Goal: Task Accomplishment & Management: Use online tool/utility

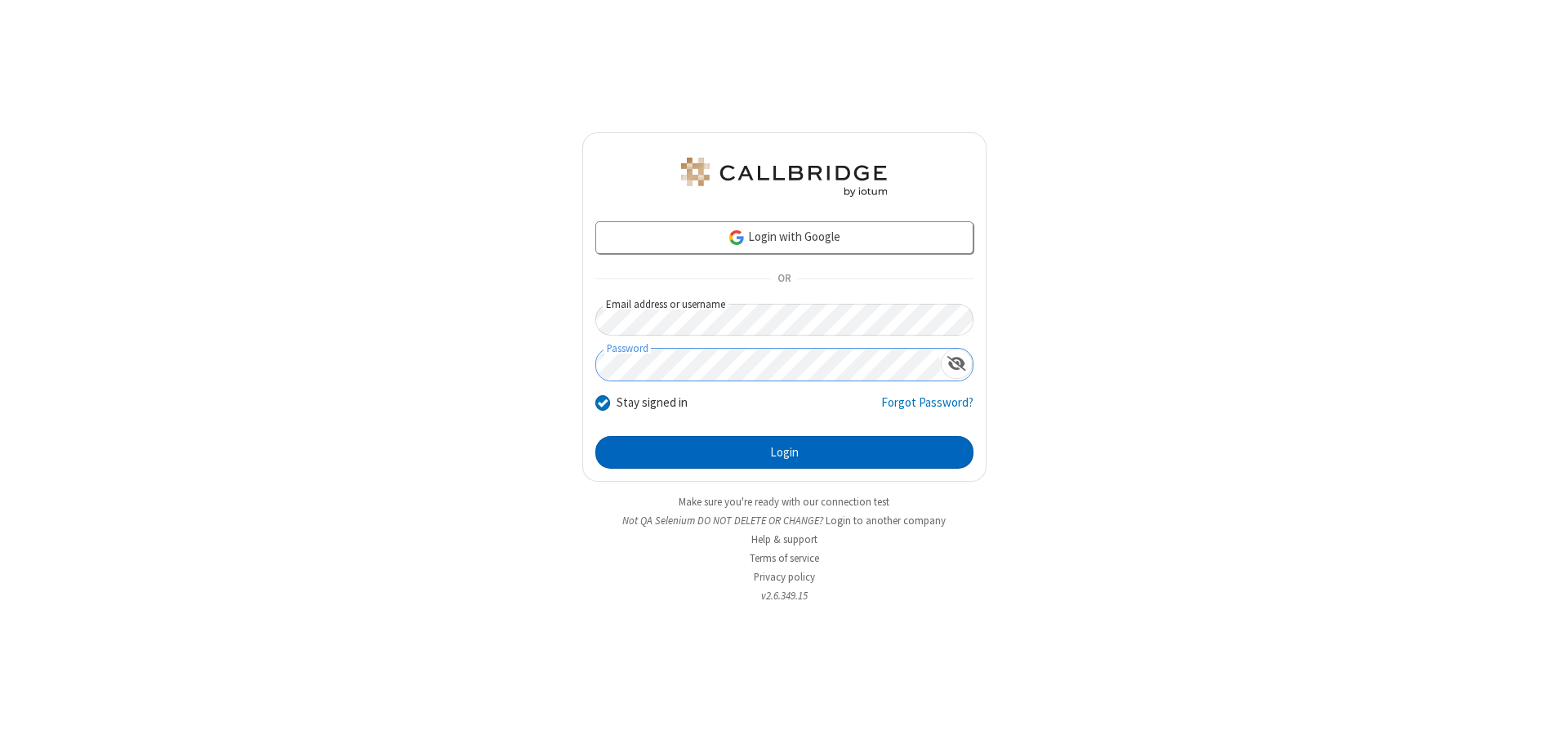
click at [784, 452] on button "Login" at bounding box center [784, 452] width 379 height 33
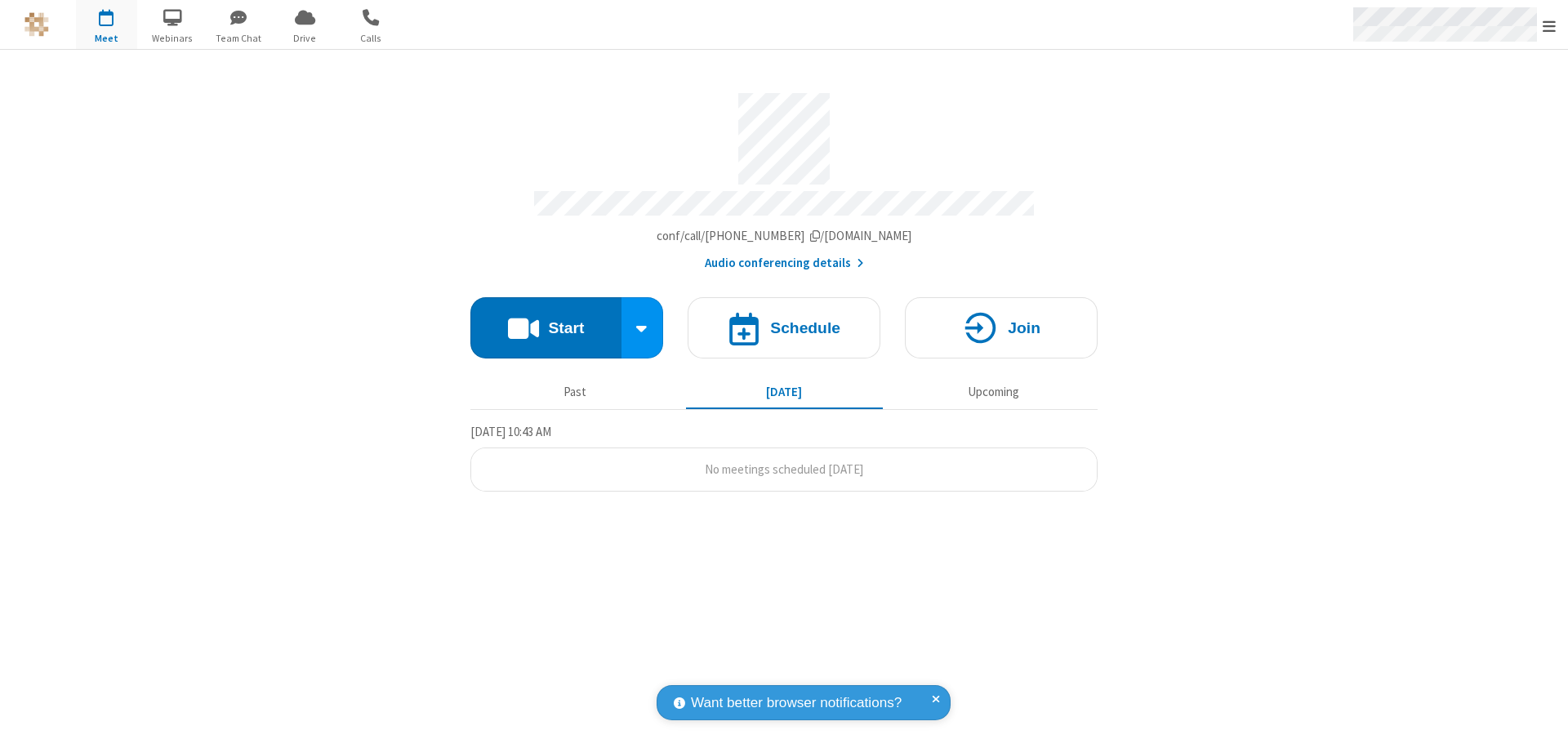
click at [1549, 25] on span "Open menu" at bounding box center [1549, 26] width 13 height 16
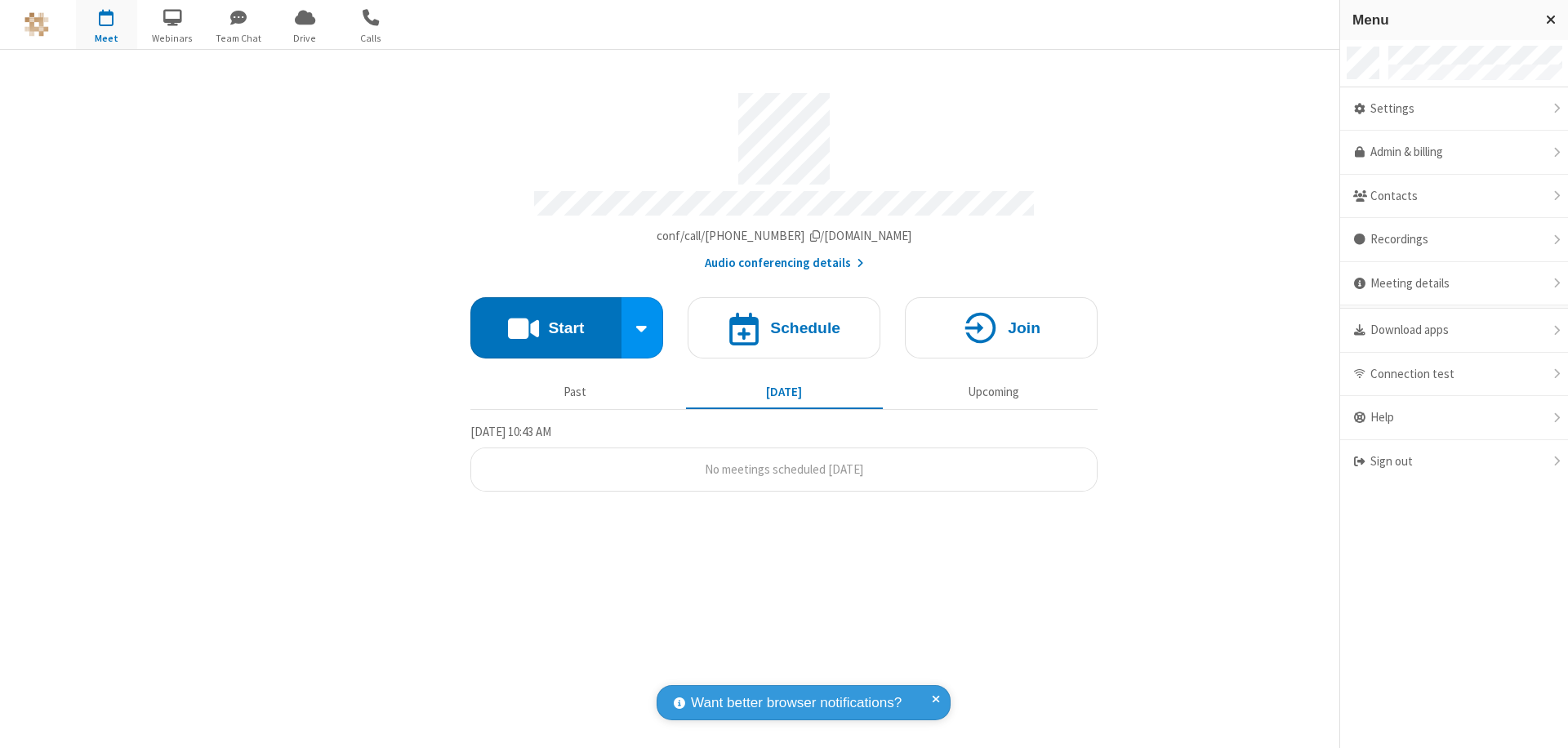
click at [106, 25] on span "button" at bounding box center [106, 17] width 61 height 28
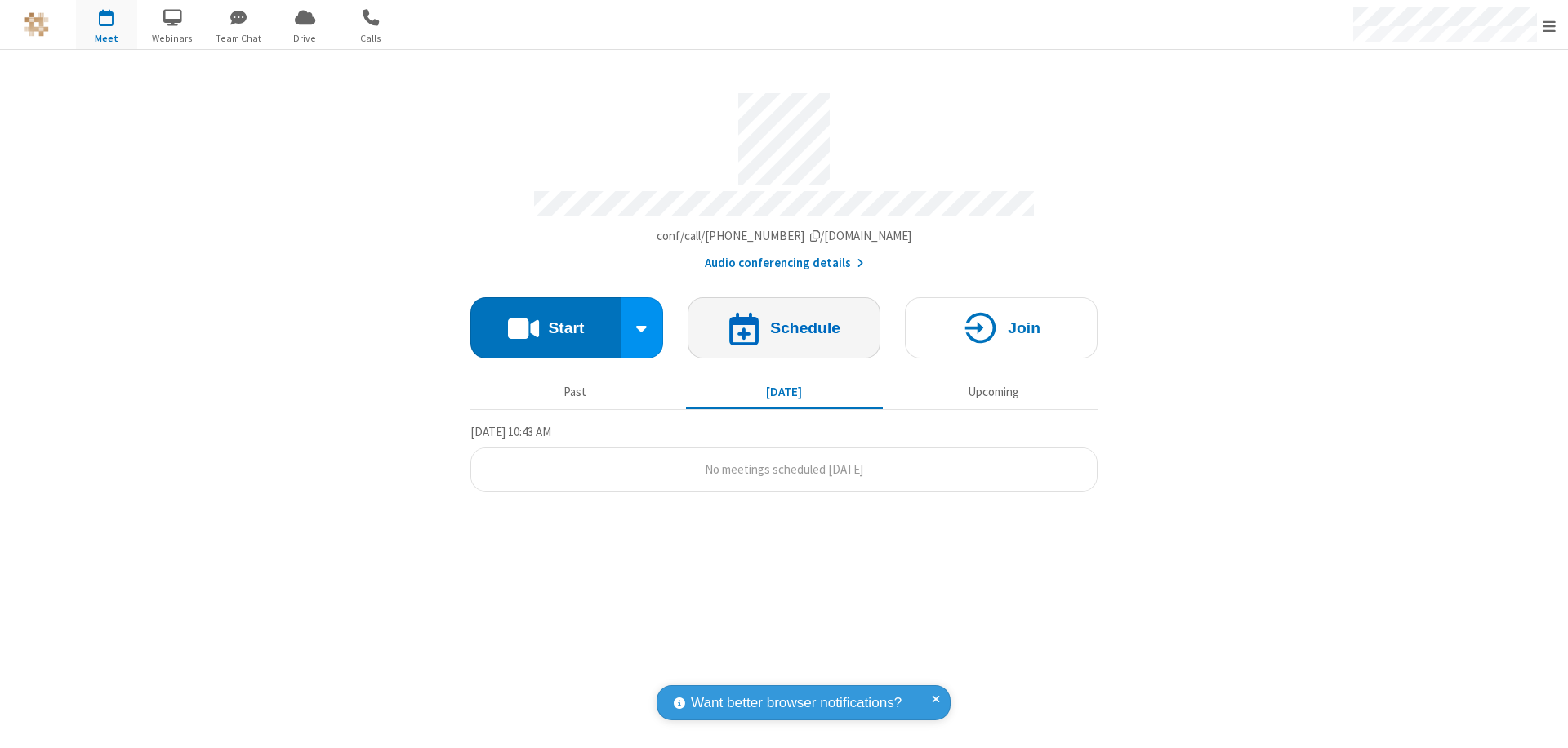
click at [784, 320] on h4 "Schedule" at bounding box center [805, 327] width 70 height 15
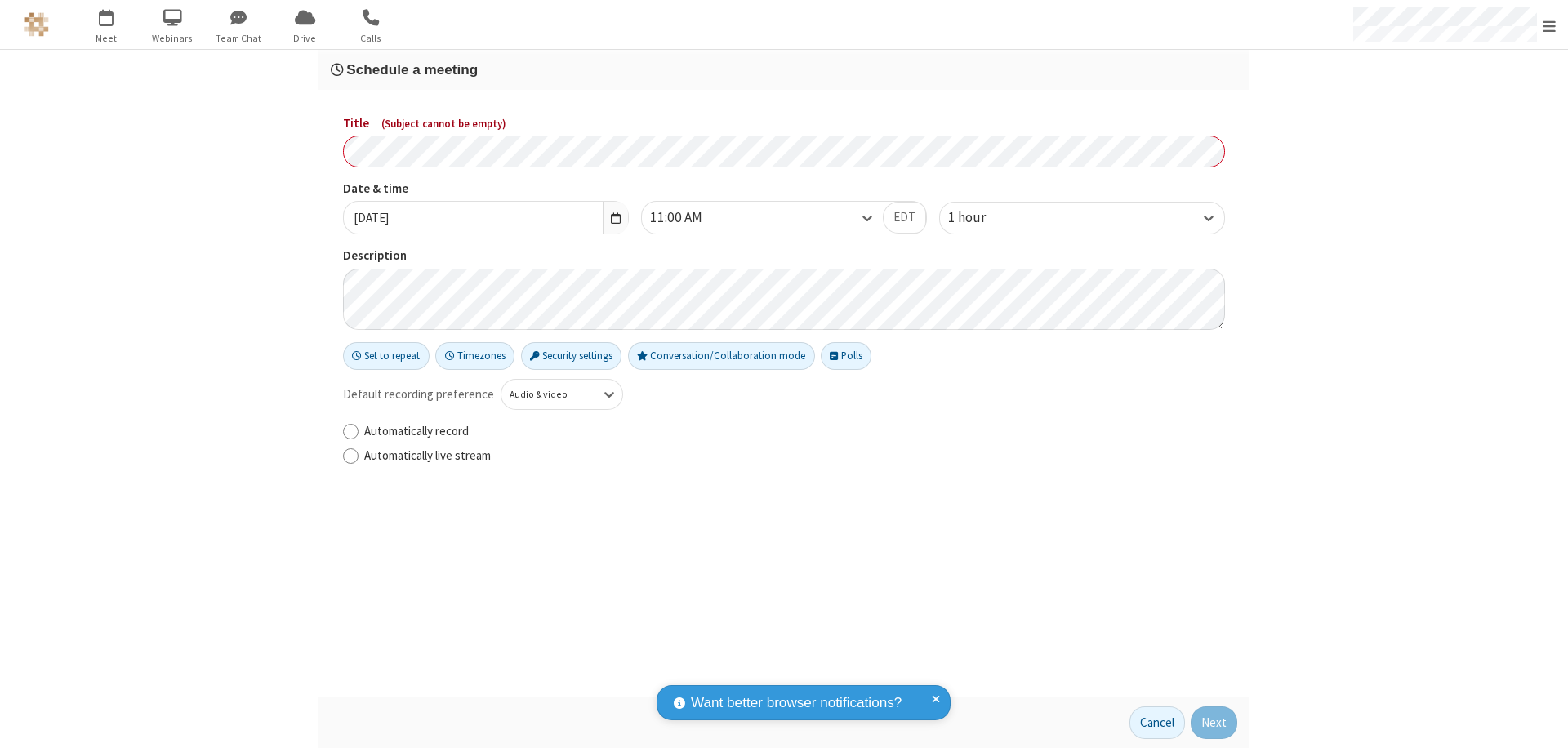
click at [784, 69] on h3 "Schedule a meeting" at bounding box center [784, 69] width 907 height 15
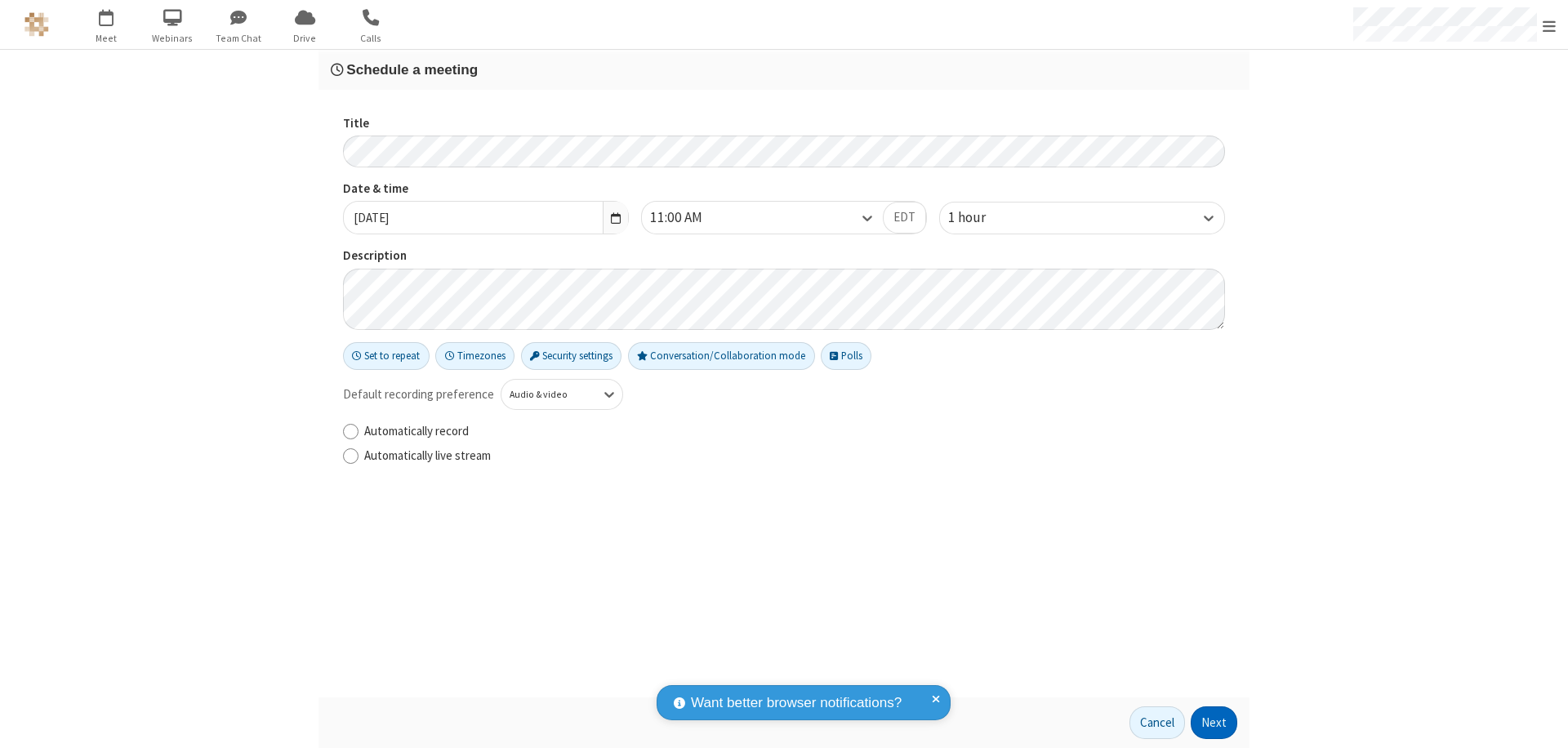
click at [1214, 722] on button "Next" at bounding box center [1214, 722] width 46 height 33
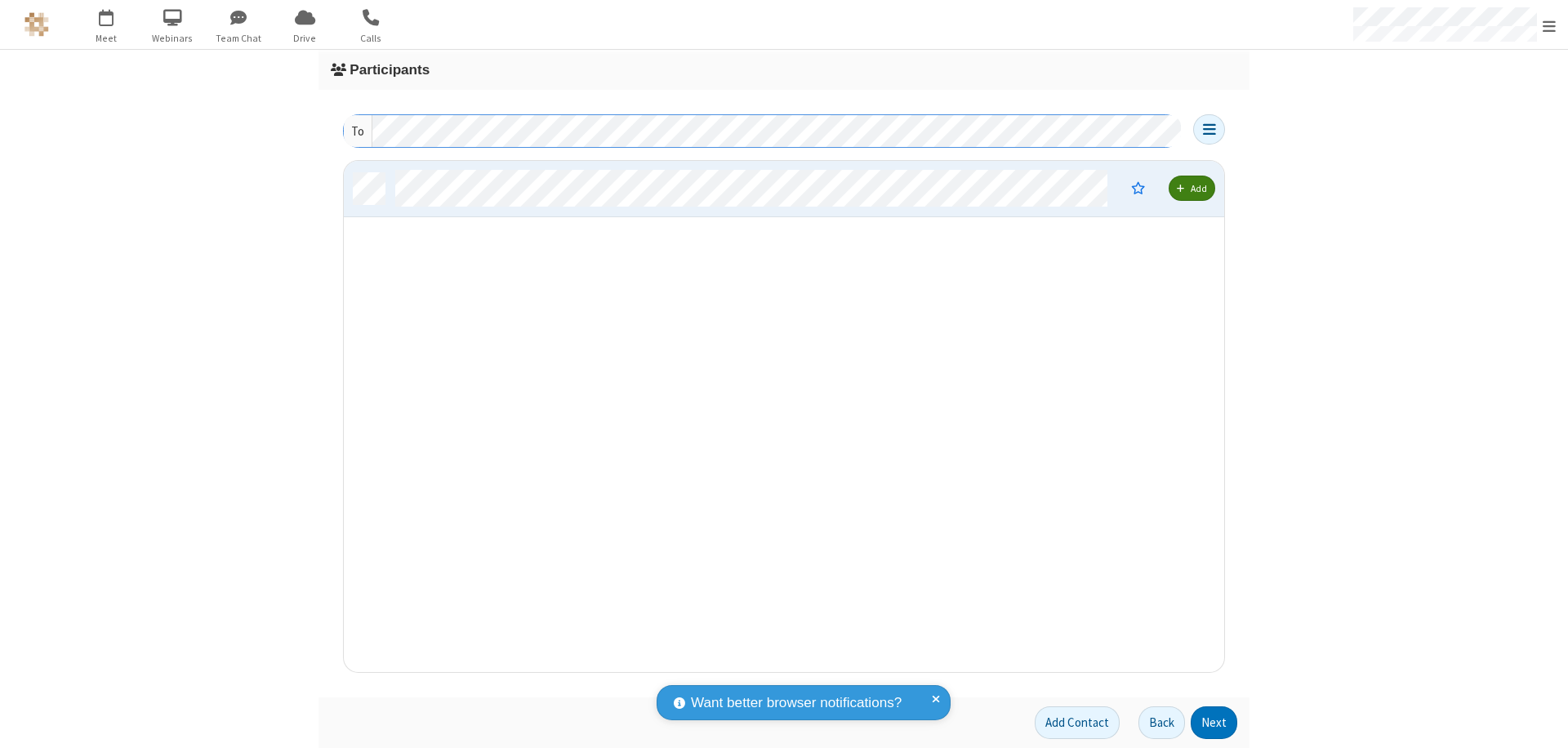
scroll to position [499, 869]
click at [1214, 722] on button "Next" at bounding box center [1214, 722] width 46 height 33
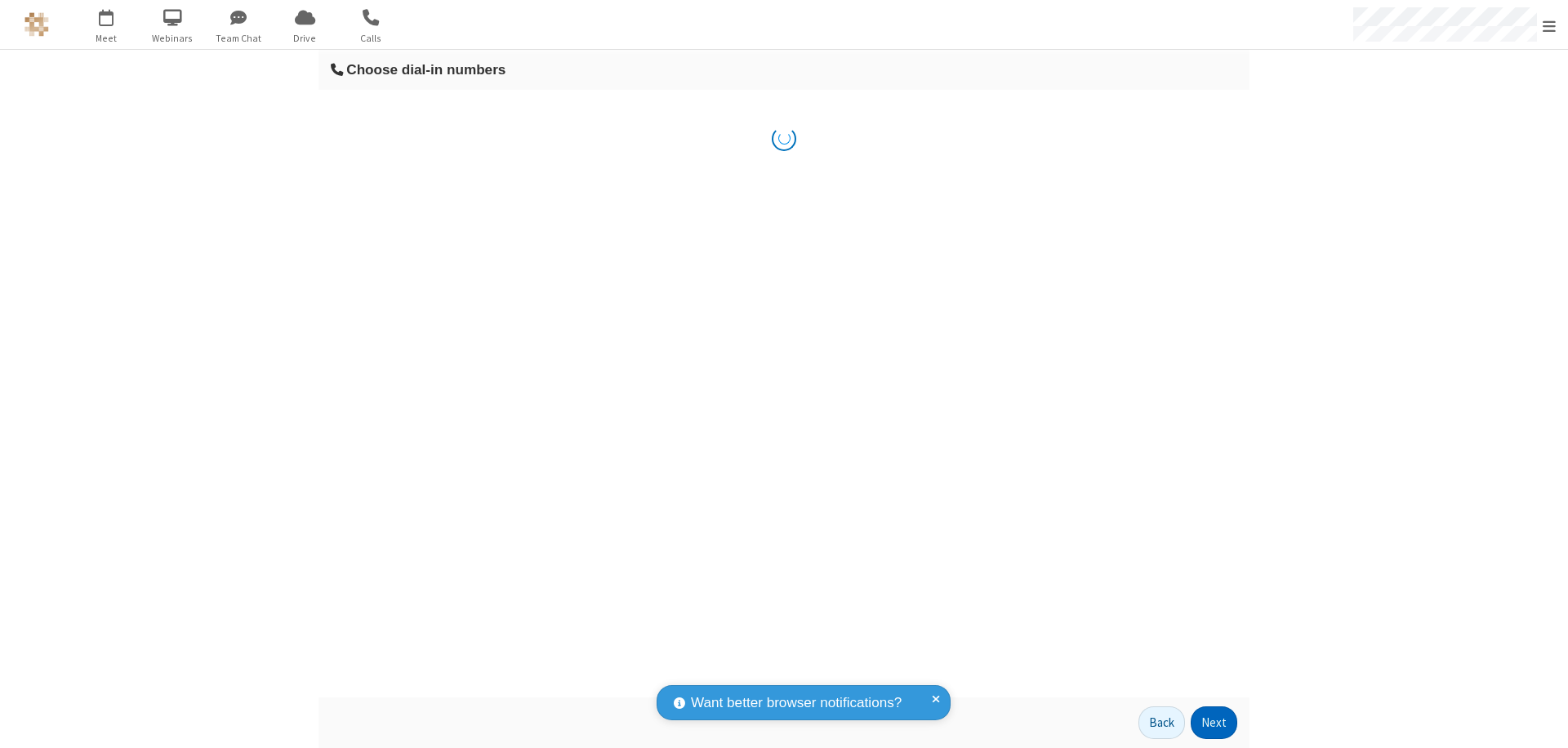
click at [1214, 722] on button "Next" at bounding box center [1214, 722] width 46 height 33
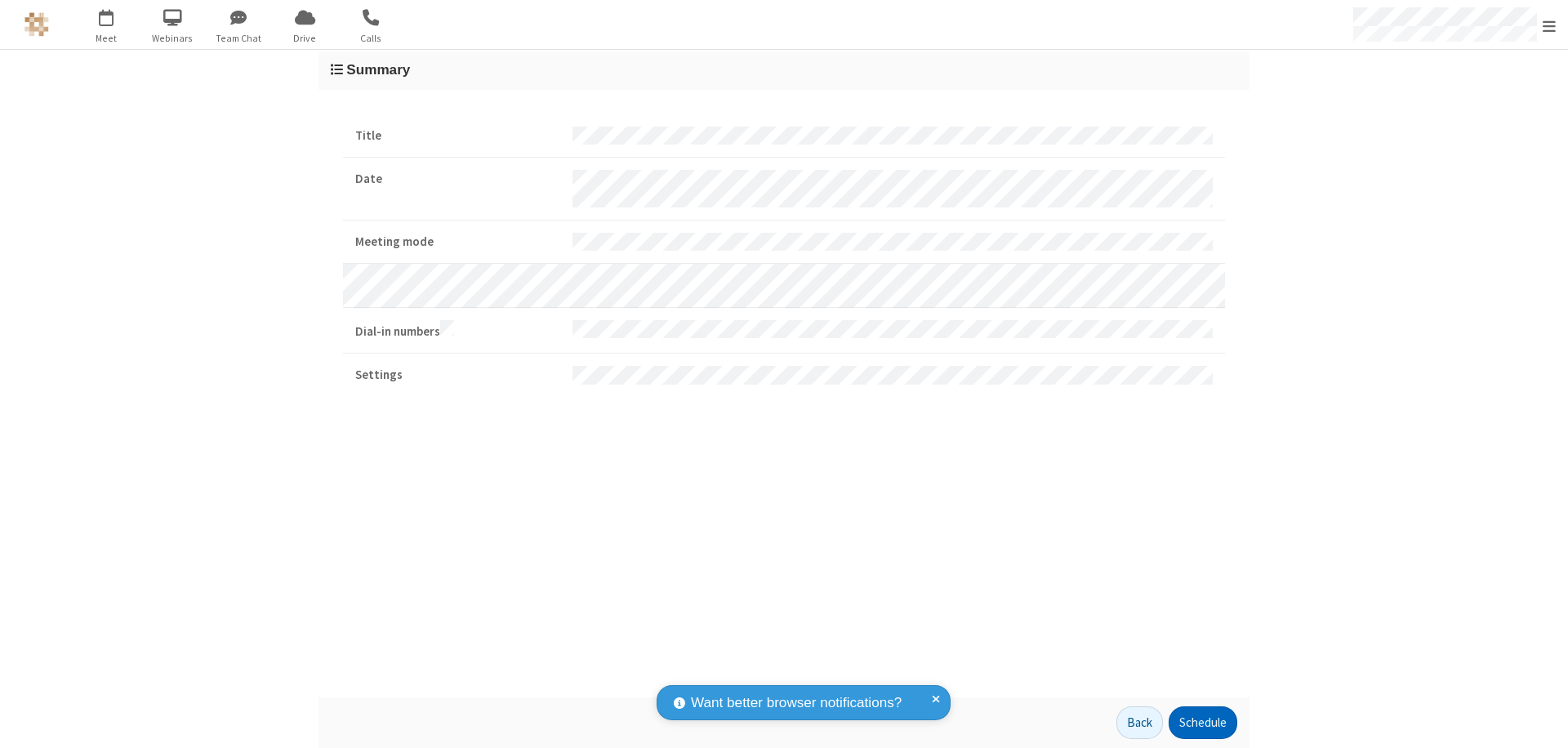
click at [1203, 722] on button "Schedule" at bounding box center [1203, 722] width 69 height 33
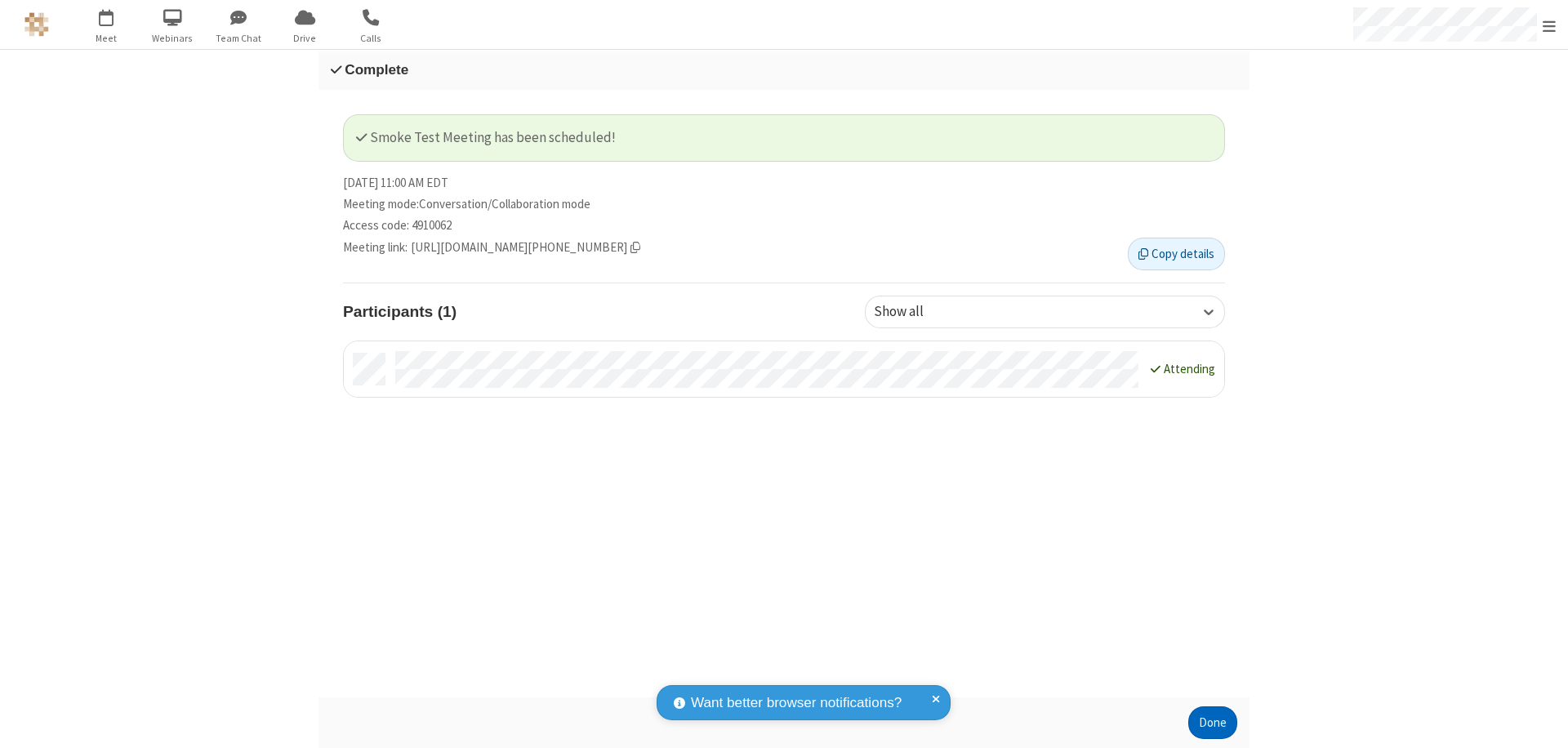
click at [1213, 722] on button "Done" at bounding box center [1213, 722] width 49 height 33
